Goal: Check status

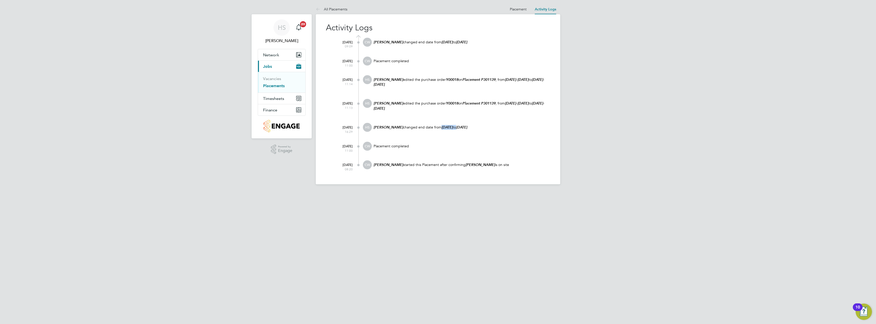
drag, startPoint x: 434, startPoint y: 127, endPoint x: 457, endPoint y: 127, distance: 23.4
click at [457, 127] on p "[PERSON_NAME] changed end date from [DATE] to [DATE]" at bounding box center [461, 127] width 177 height 5
drag, startPoint x: 461, startPoint y: 126, endPoint x: 485, endPoint y: 126, distance: 24.5
click at [485, 126] on p "[PERSON_NAME] changed end date from [DATE] to [DATE]" at bounding box center [461, 127] width 177 height 5
drag, startPoint x: 334, startPoint y: 43, endPoint x: 352, endPoint y: 46, distance: 18.3
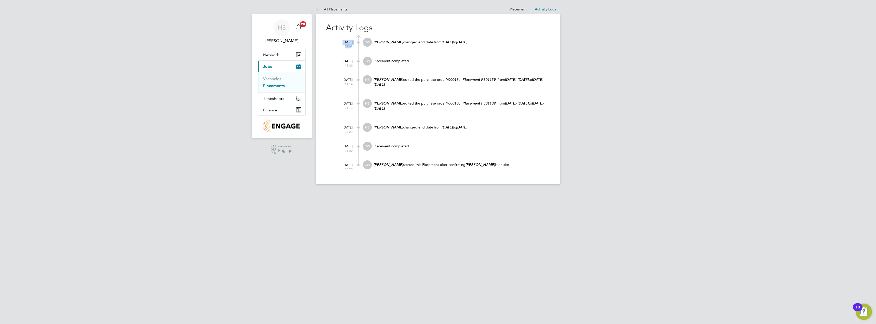
click at [352, 46] on div "[DATE] 09:09" at bounding box center [342, 43] width 20 height 11
drag, startPoint x: 440, startPoint y: 42, endPoint x: 466, endPoint y: 41, distance: 26.5
click at [452, 41] on em "[DATE]" at bounding box center [447, 42] width 11 height 4
drag, startPoint x: 466, startPoint y: 42, endPoint x: 490, endPoint y: 42, distance: 23.9
click at [490, 42] on p "[PERSON_NAME] changed end date from [DATE] to [DATE]" at bounding box center [461, 42] width 177 height 5
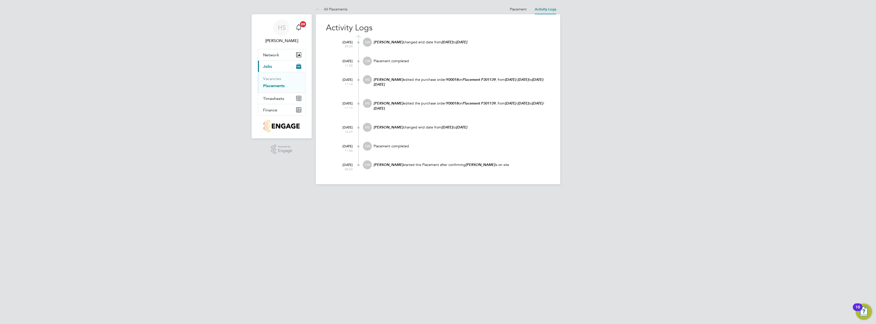
click at [499, 71] on div "[DATE] 11:00 CW Placement completed" at bounding box center [441, 66] width 218 height 19
